Goal: Information Seeking & Learning: Learn about a topic

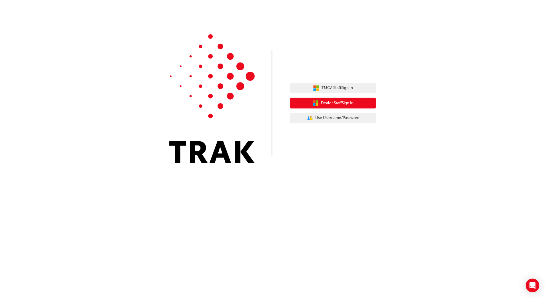
click at [331, 103] on span "Dealer Staff Sign In" at bounding box center [337, 103] width 33 height 7
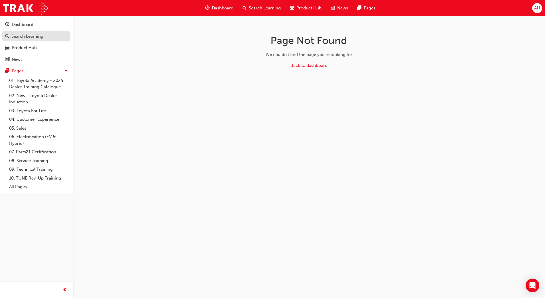
click at [28, 35] on div "Search Learning" at bounding box center [27, 36] width 32 height 7
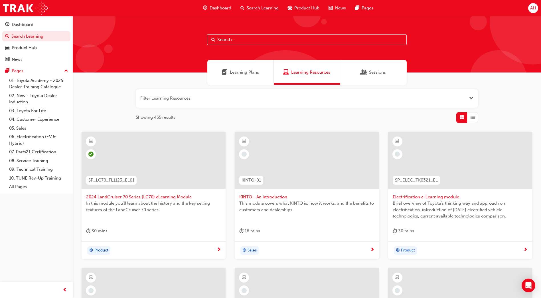
click at [308, 8] on span "Product Hub" at bounding box center [306, 8] width 25 height 7
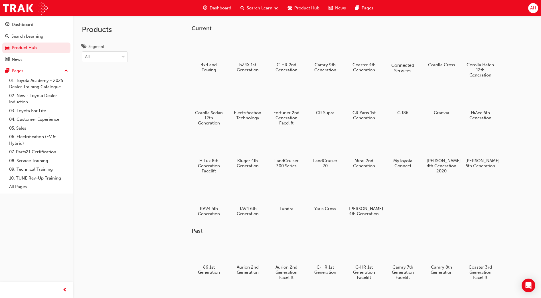
click at [403, 56] on div at bounding box center [403, 48] width 32 height 23
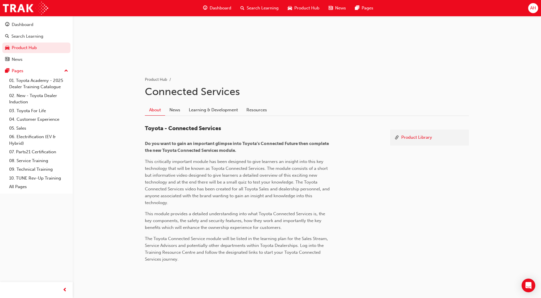
scroll to position [74, 0]
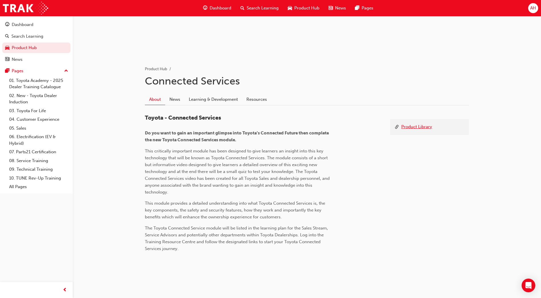
click at [409, 127] on link "Product Library" at bounding box center [416, 126] width 31 height 7
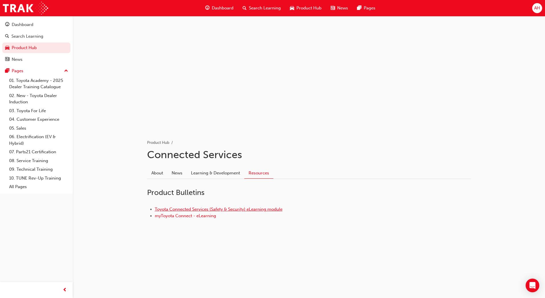
click at [211, 209] on link "Toyota Connected Services (Safety & Security) eLearning module" at bounding box center [219, 208] width 128 height 5
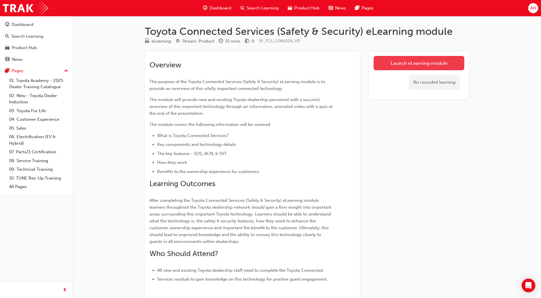
click at [415, 64] on link "Launch eLearning module" at bounding box center [419, 63] width 91 height 14
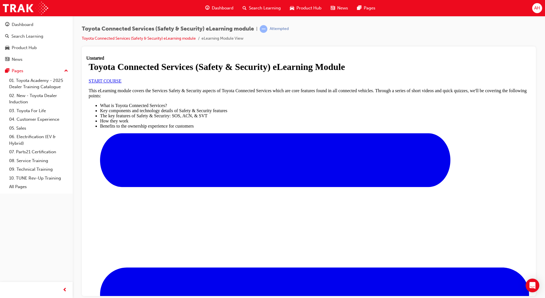
click at [121, 83] on span "START COURSE" at bounding box center [105, 80] width 33 height 5
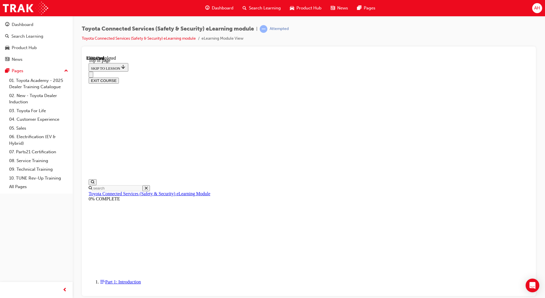
scroll to position [17, 0]
